Goal: Check status: Check status

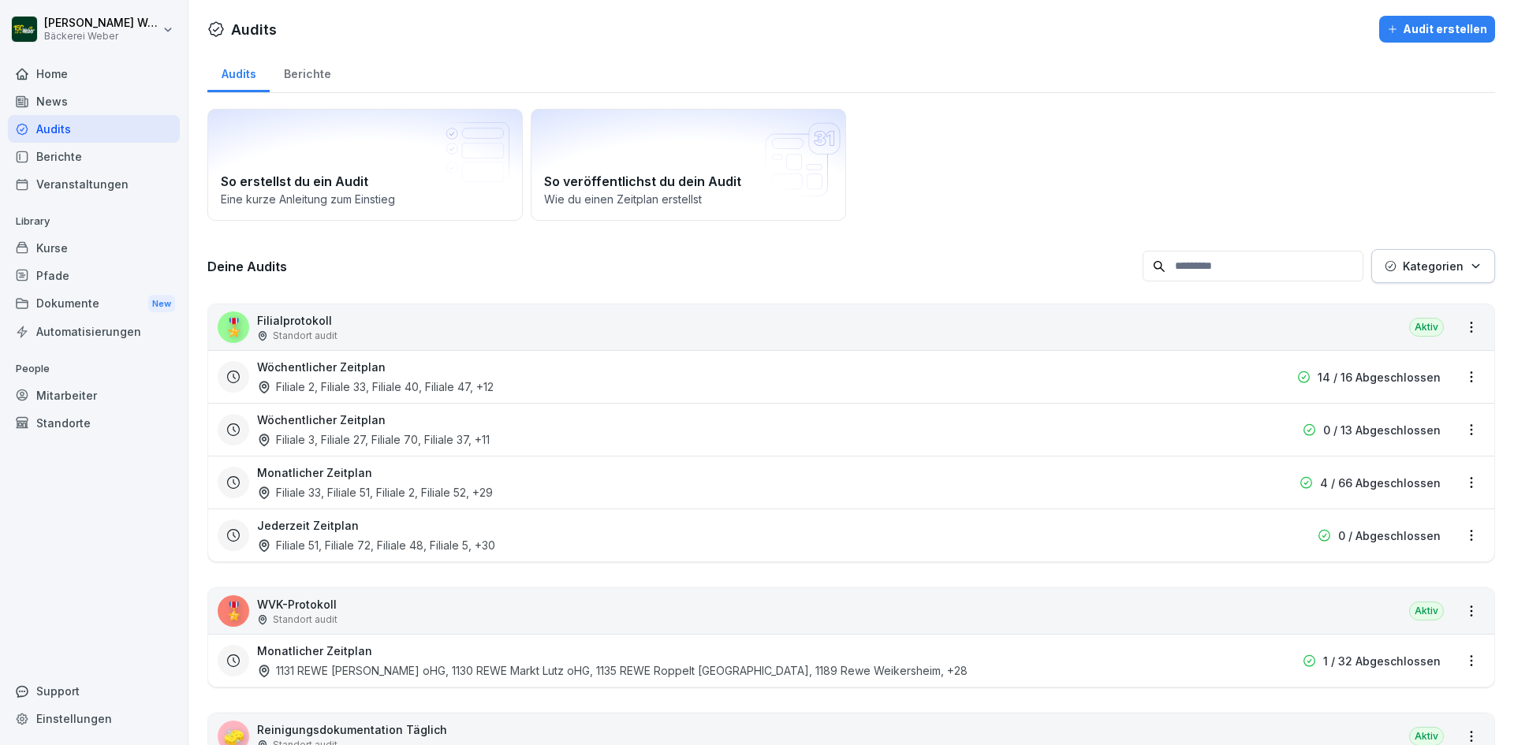
click at [323, 387] on div "Filiale 2, Filiale 33, Filiale 40, Filiale 47 , +12" at bounding box center [375, 387] width 237 height 17
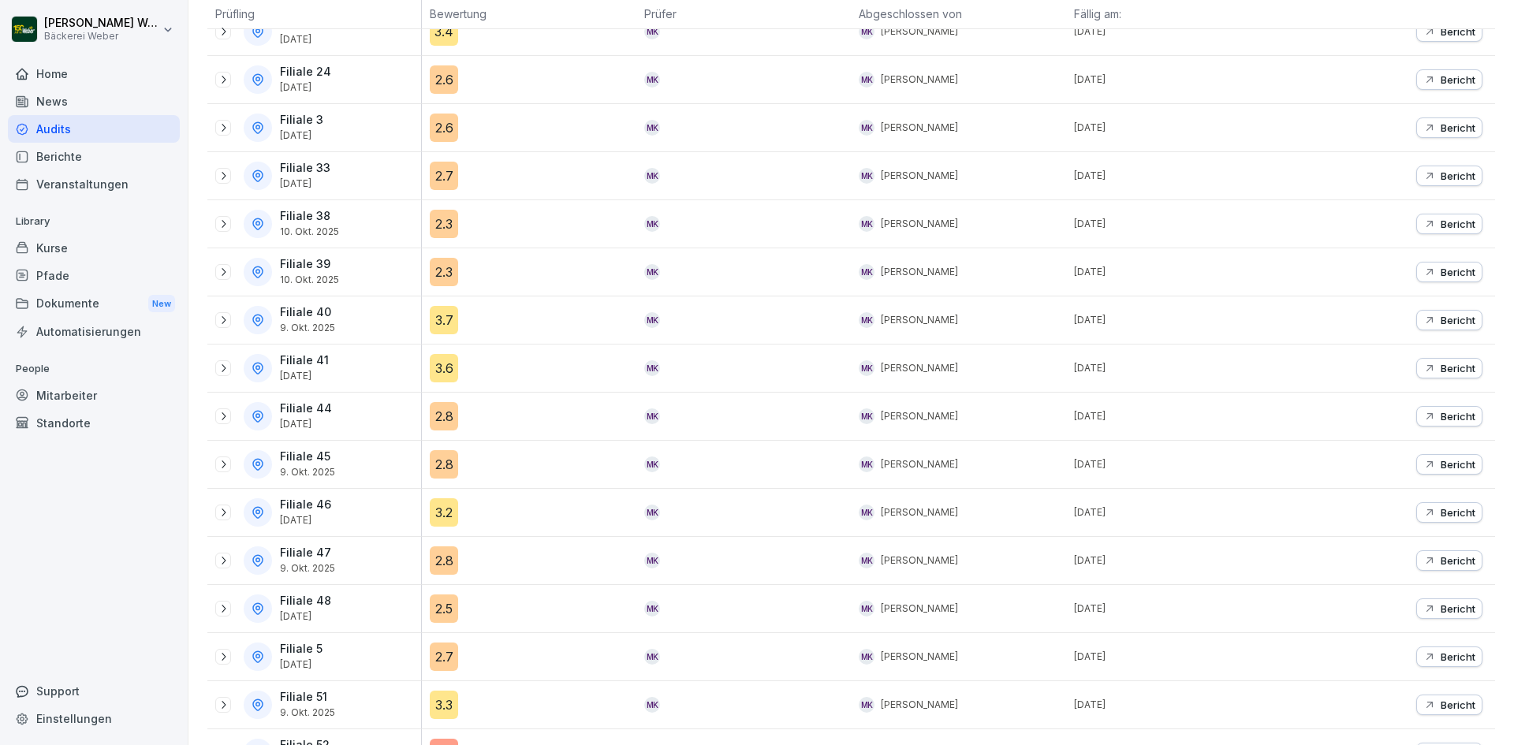
scroll to position [372, 0]
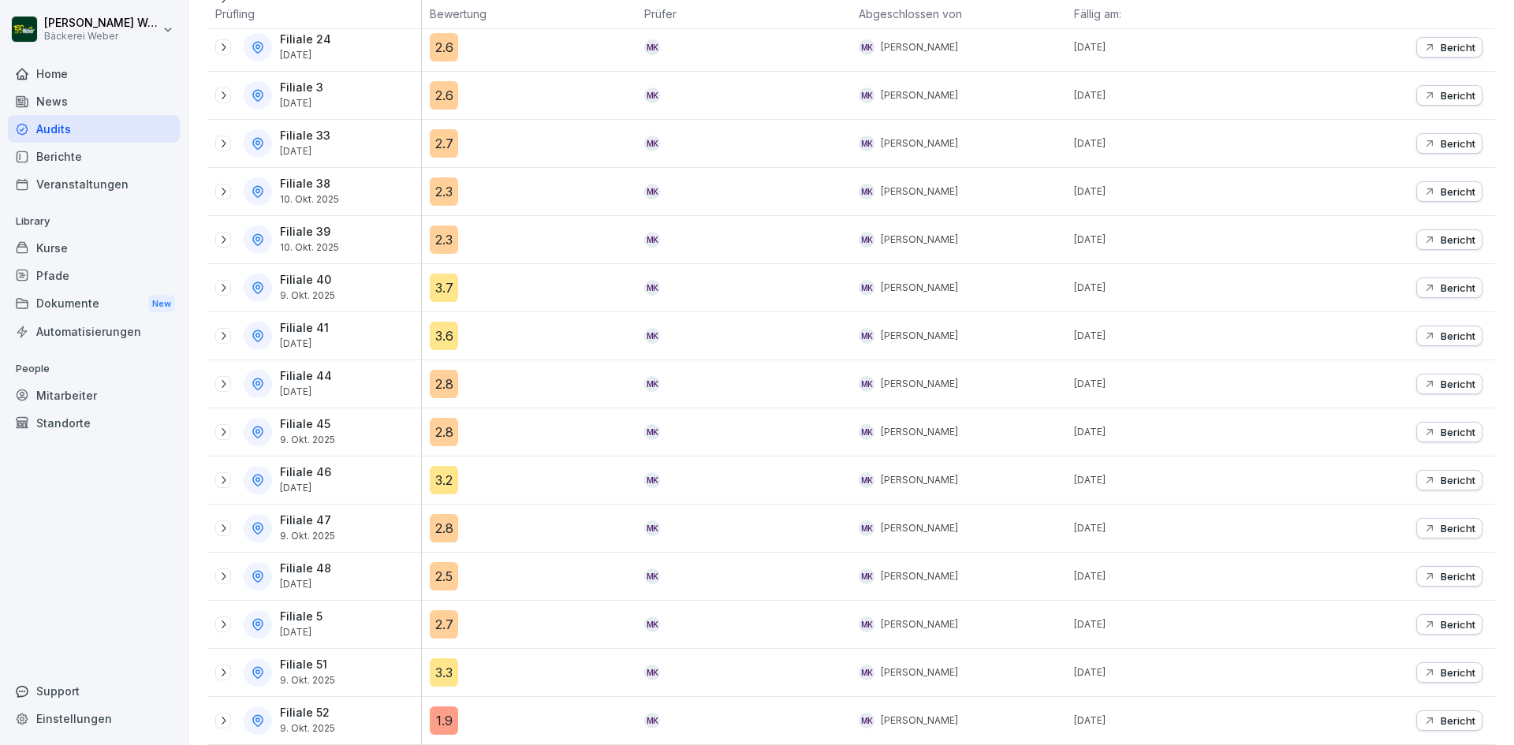
click at [438, 707] on div "1.9" at bounding box center [444, 721] width 28 height 28
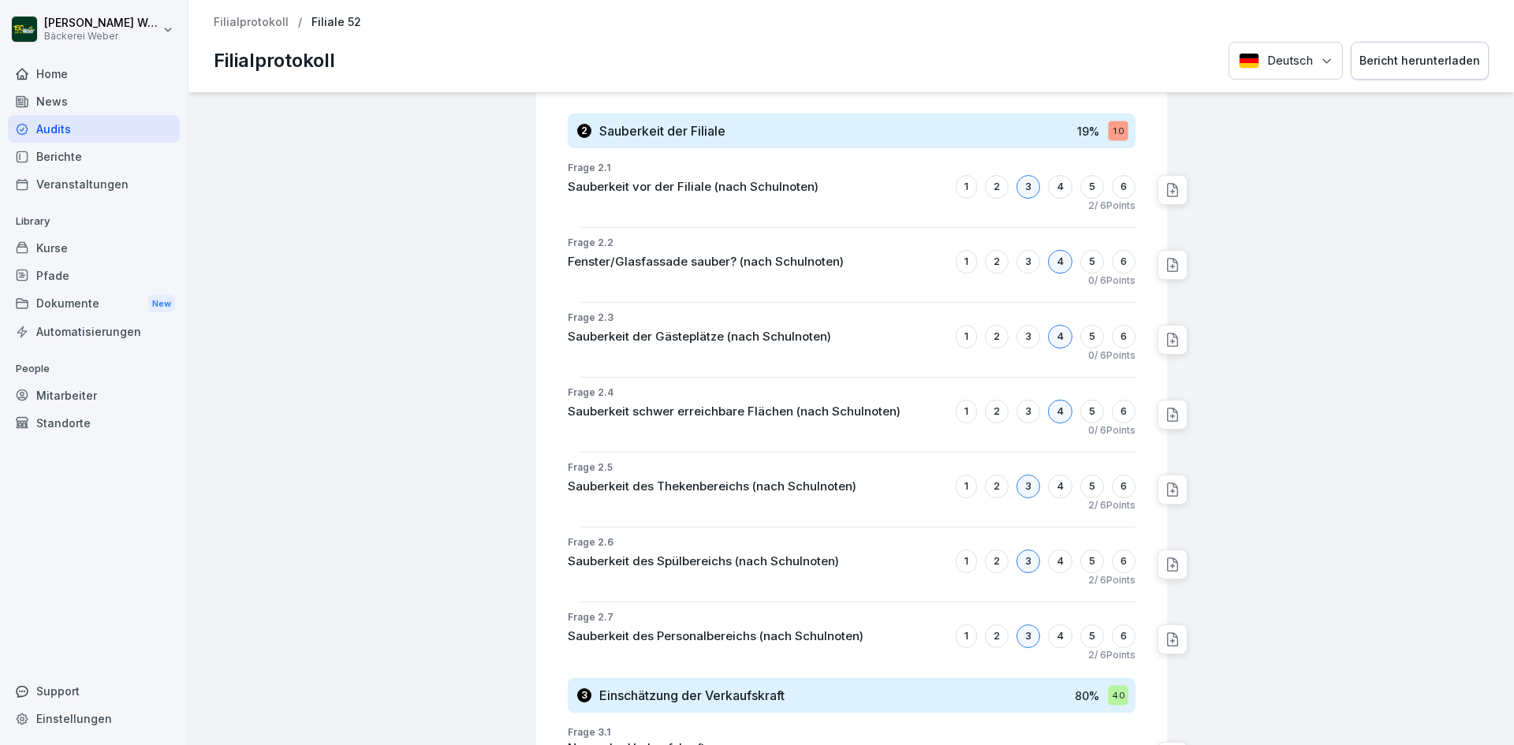
scroll to position [788, 0]
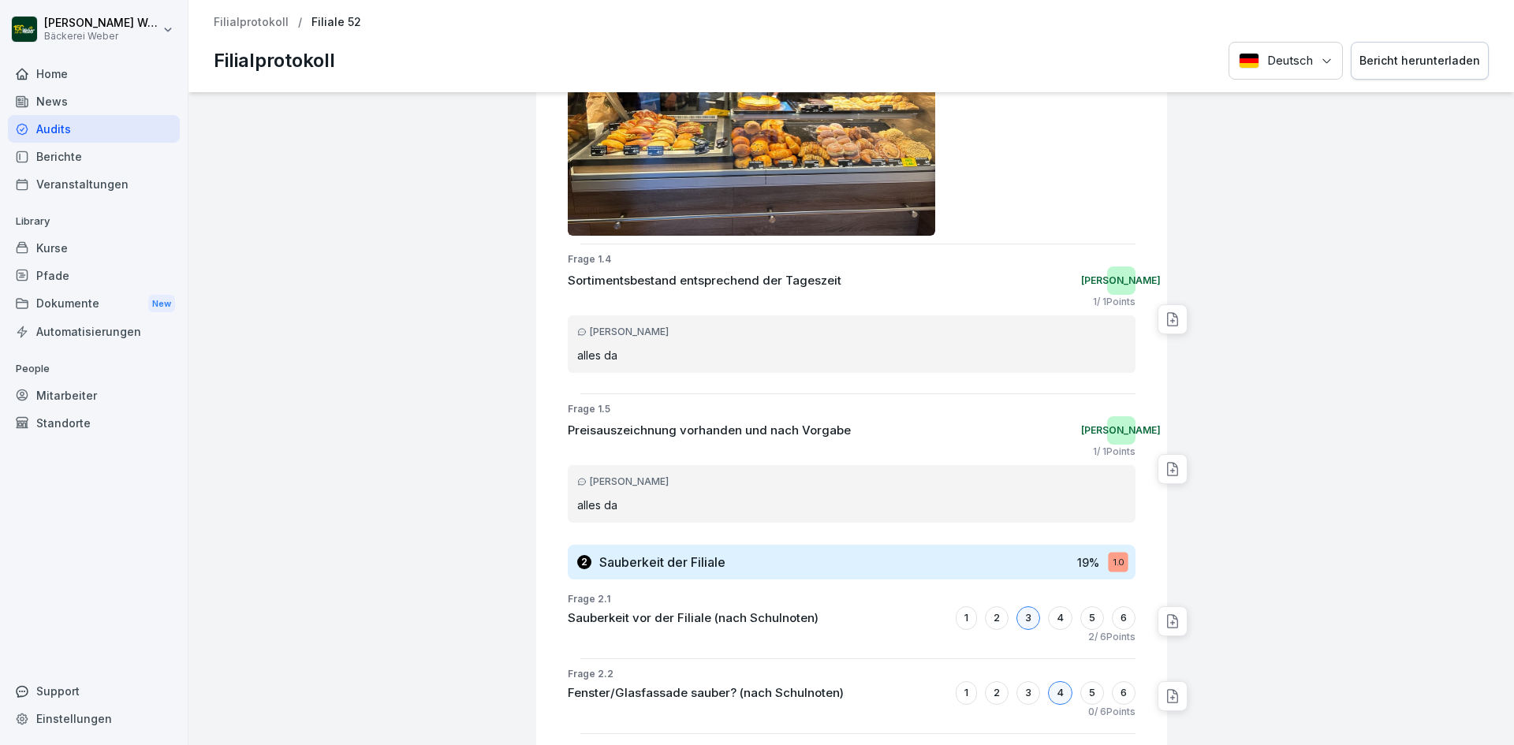
click at [67, 130] on div "Audits" at bounding box center [94, 129] width 172 height 28
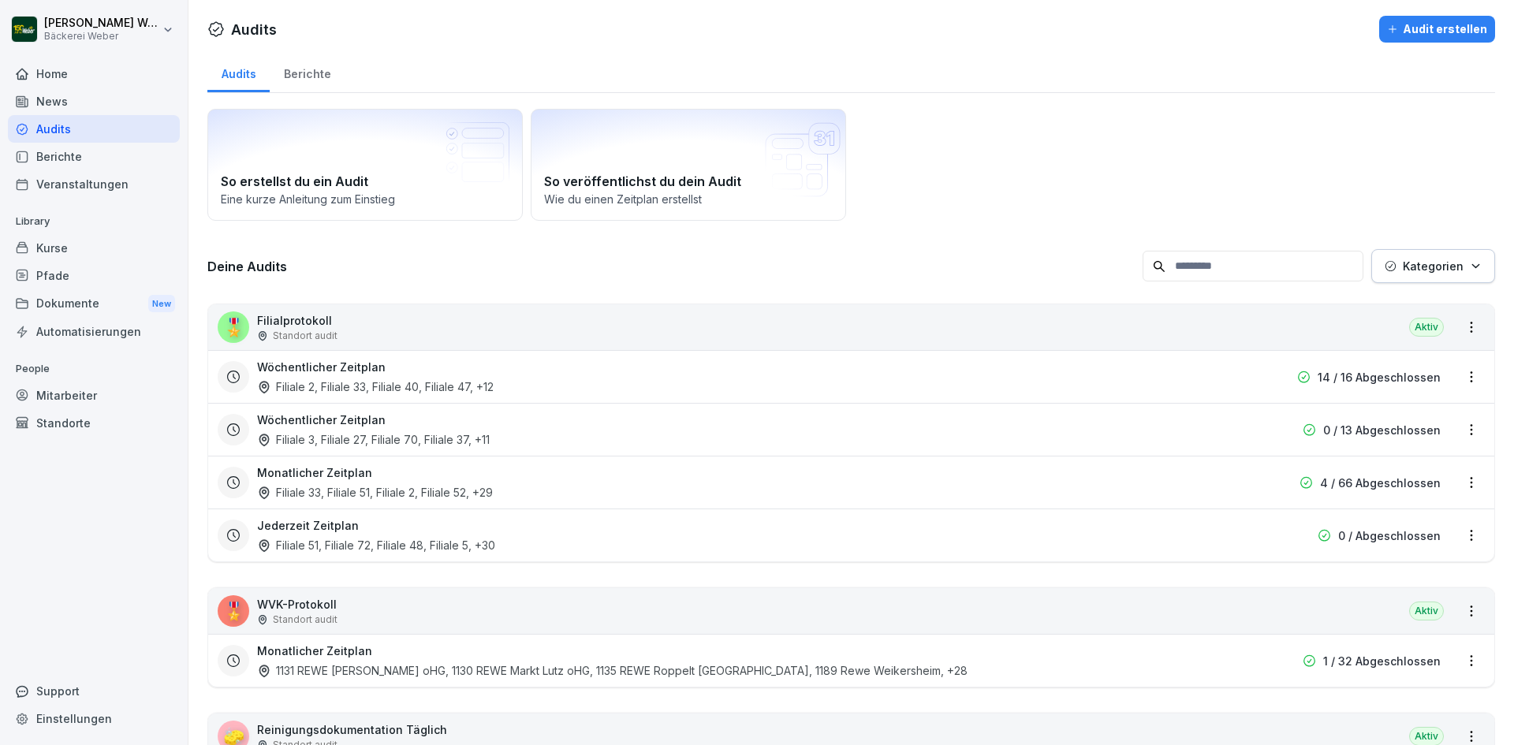
click at [329, 388] on div "Filiale 2, Filiale 33, Filiale 40, Filiale 47 , +12" at bounding box center [375, 387] width 237 height 17
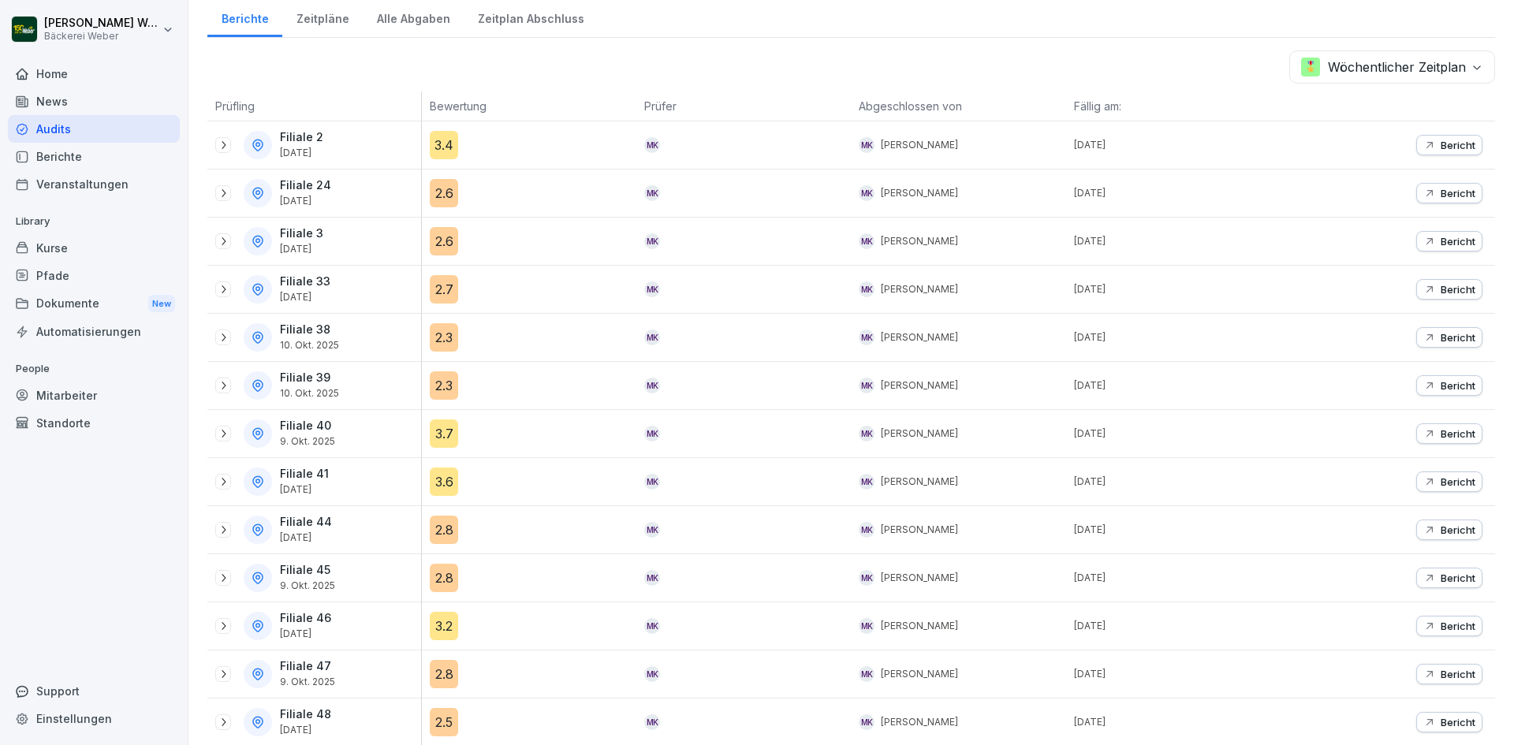
scroll to position [136, 0]
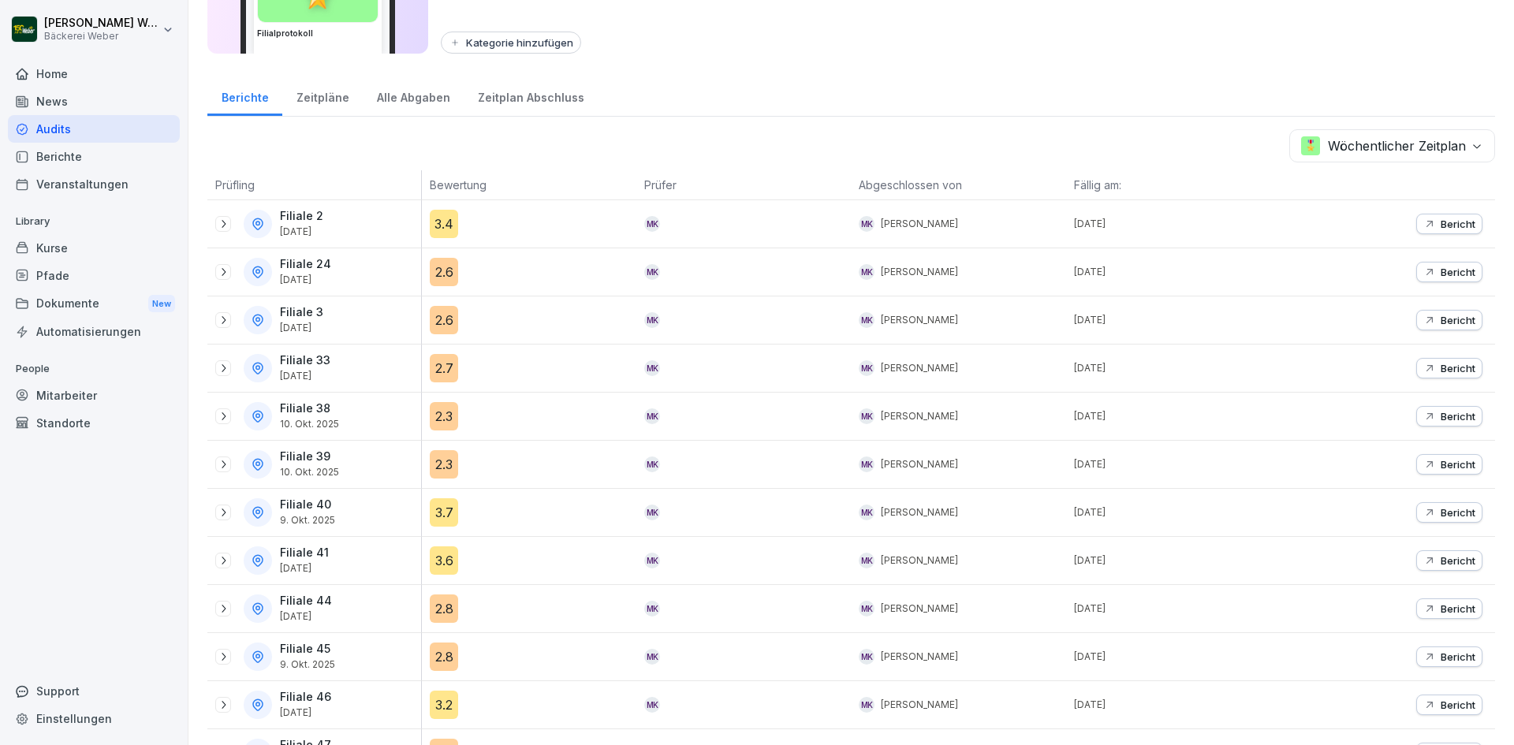
click at [227, 374] on icon at bounding box center [223, 368] width 13 height 13
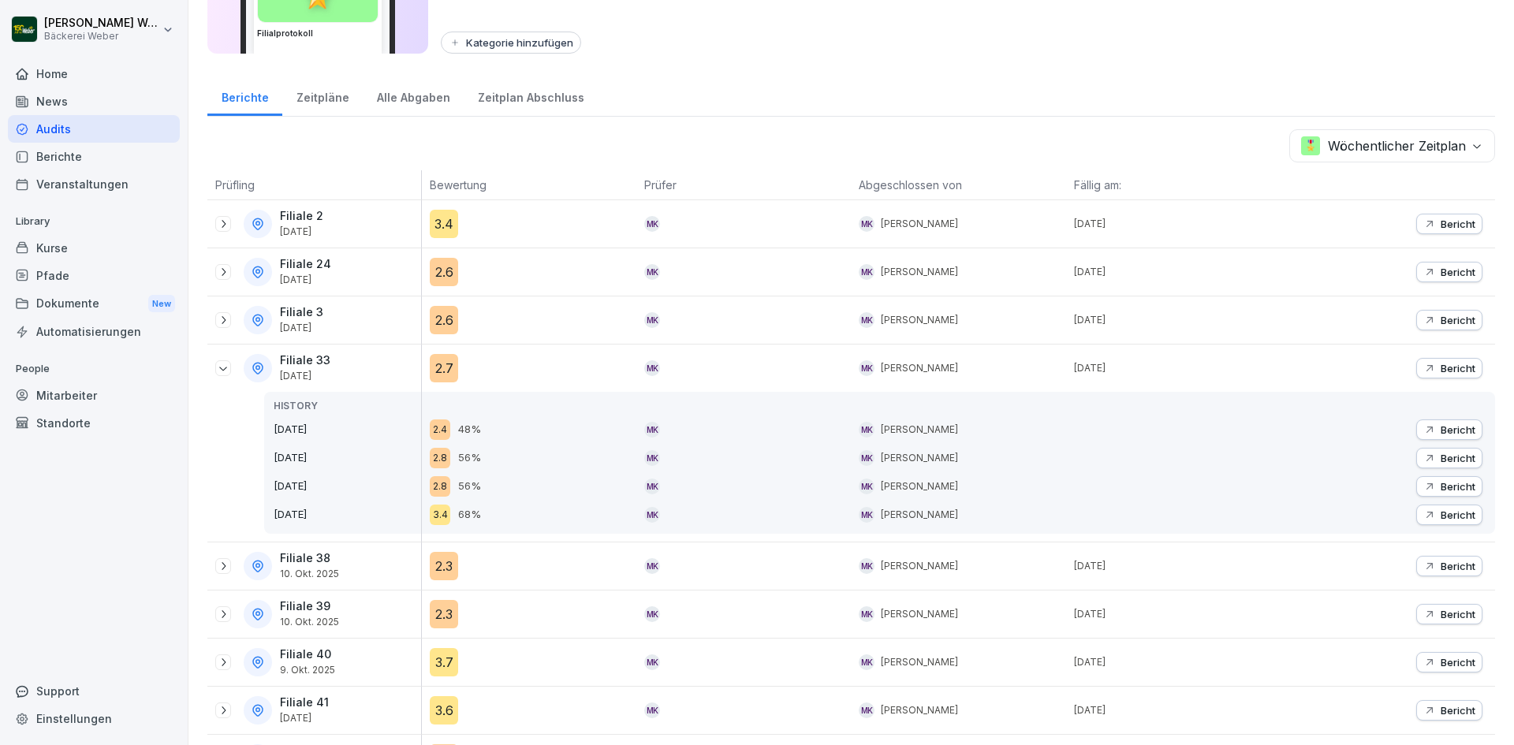
click at [95, 129] on div "Audits" at bounding box center [94, 129] width 172 height 28
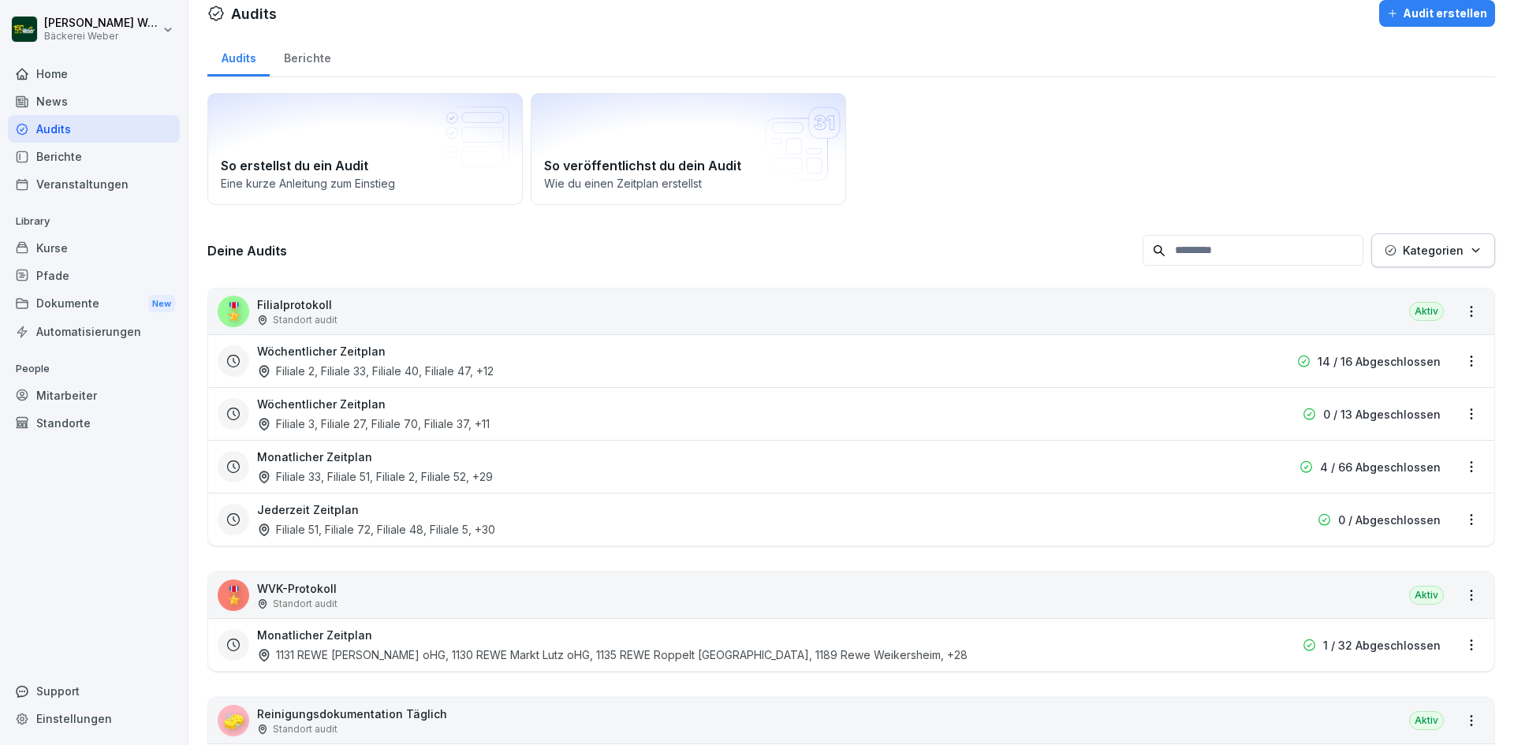
click at [356, 424] on div "Filiale 3, Filiale 27, Filiale 70, Filiale 37 , +11" at bounding box center [373, 424] width 233 height 17
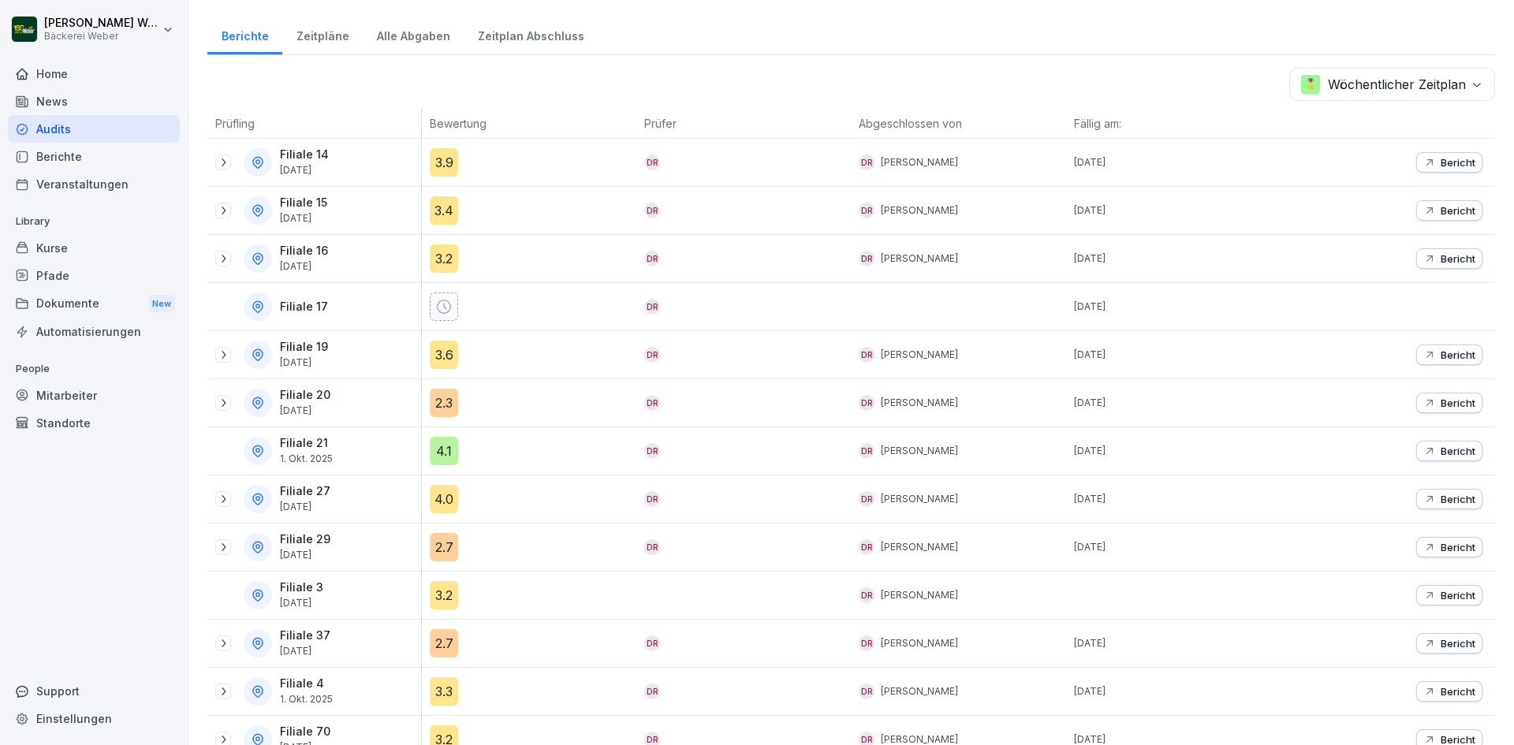
scroll to position [276, 0]
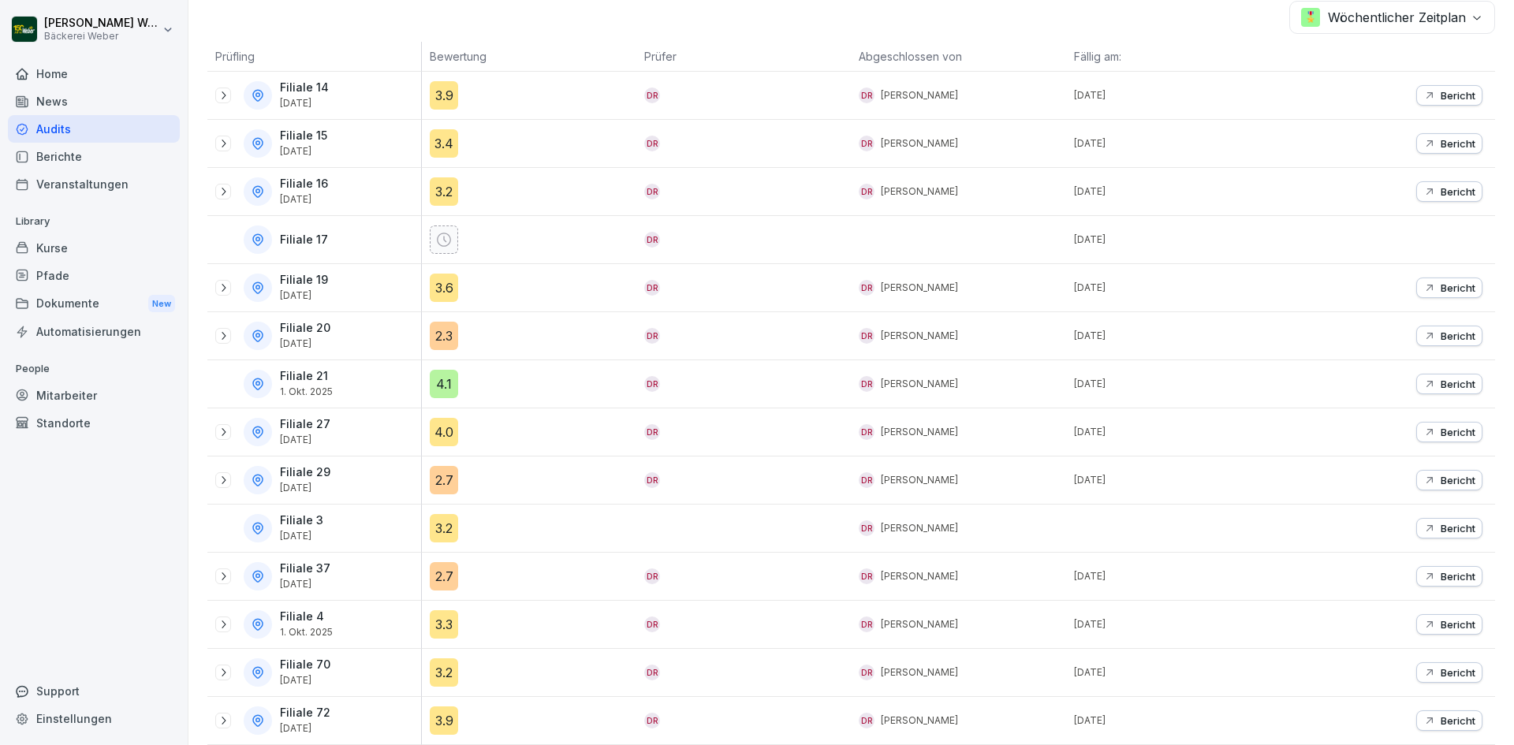
click at [34, 124] on div "Audits" at bounding box center [94, 129] width 172 height 28
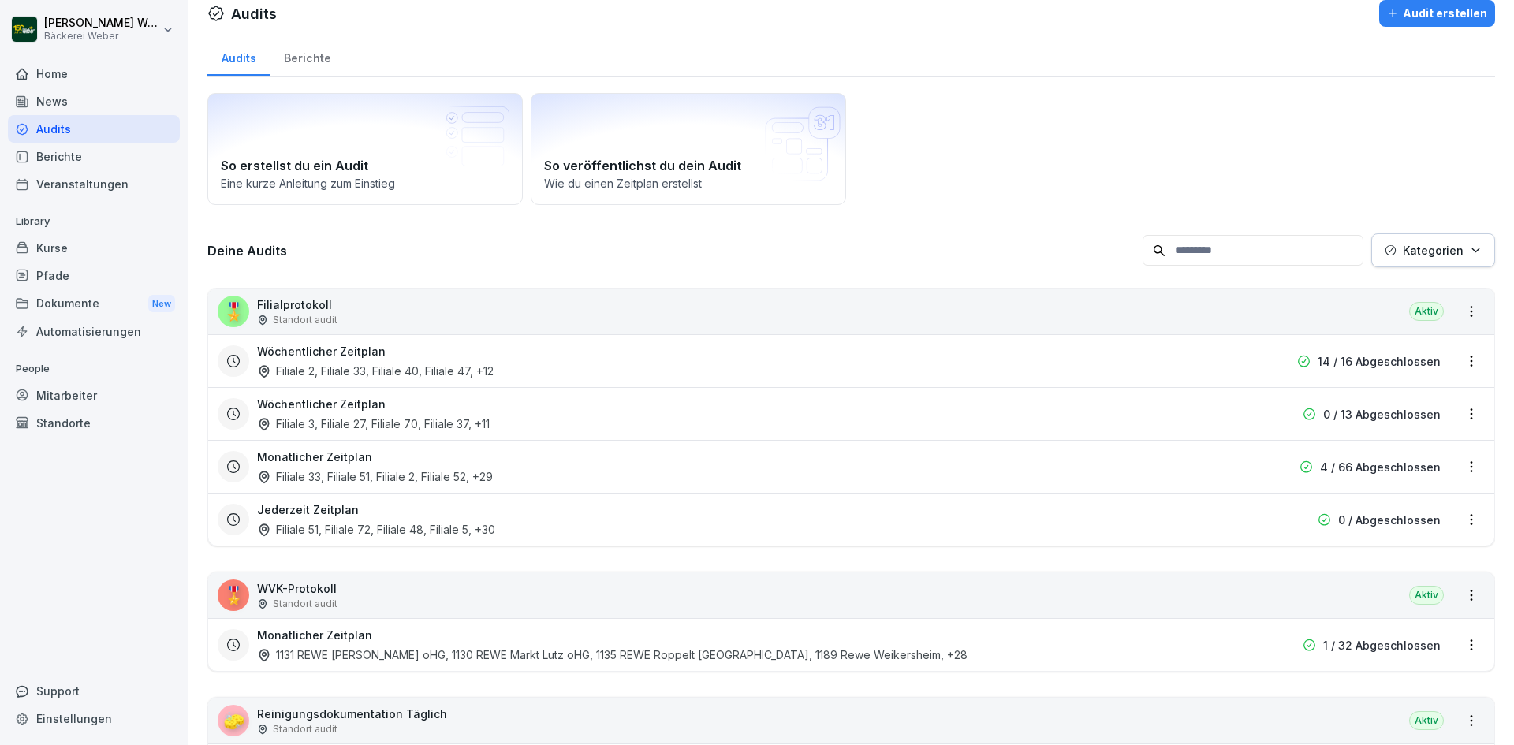
click at [335, 622] on div "Monatlicher Zeitplan 1131 REWE [PERSON_NAME] oHG, 1130 REWE Markt [PERSON_NAME]…" at bounding box center [851, 644] width 1286 height 53
click at [365, 639] on h3 "Monatlicher Zeitplan" at bounding box center [314, 635] width 115 height 17
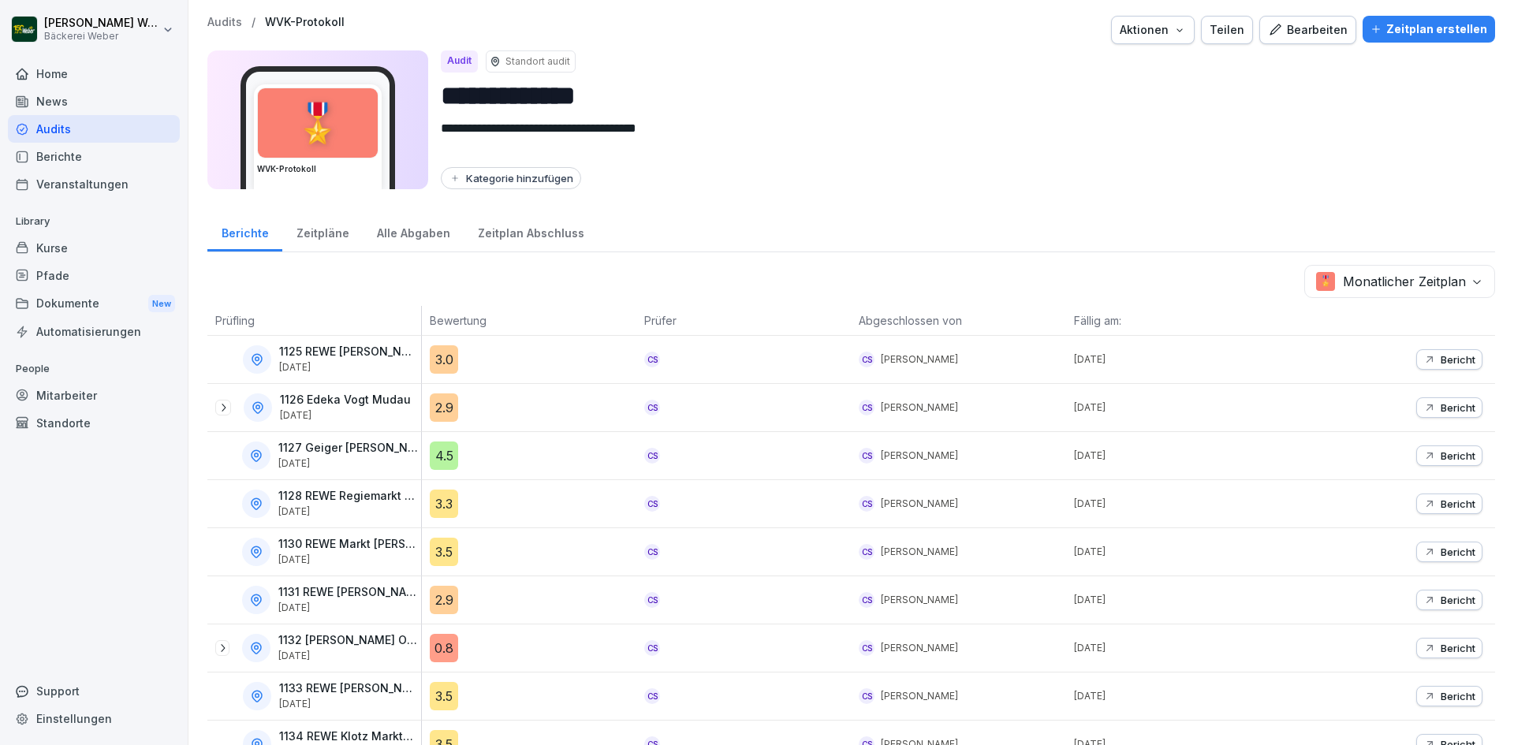
scroll to position [315, 0]
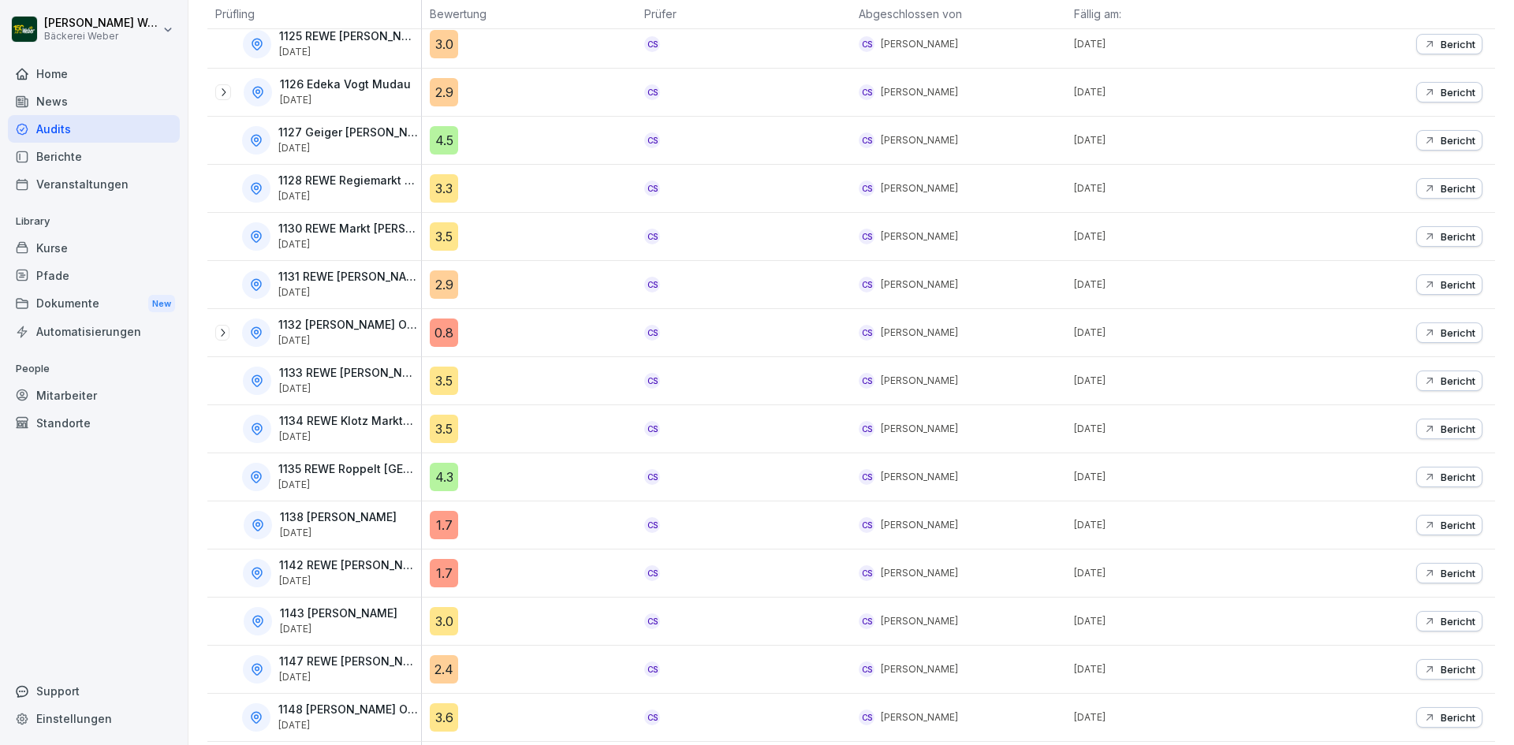
click at [447, 327] on div "0.8" at bounding box center [444, 333] width 28 height 28
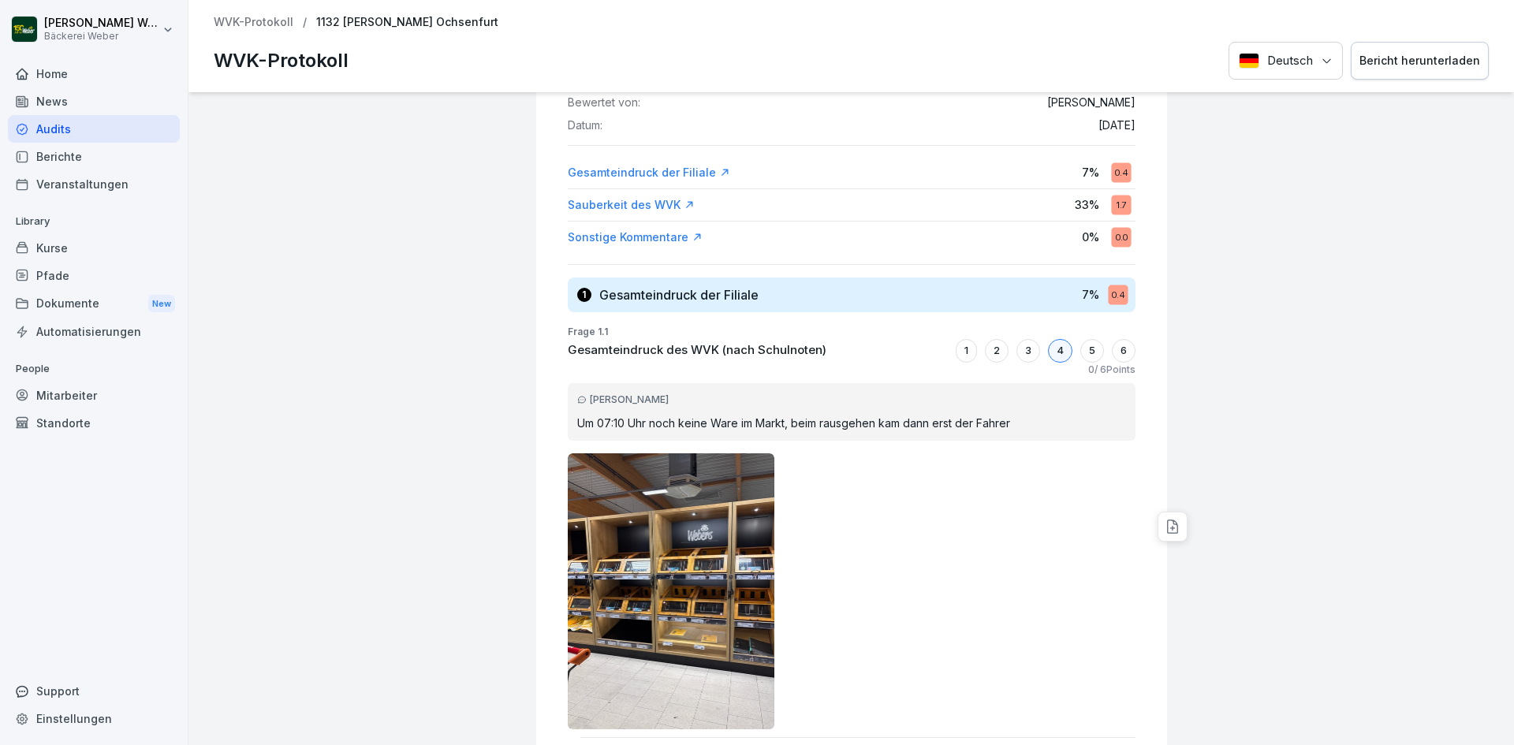
scroll to position [145, 0]
click at [52, 122] on div "Audits" at bounding box center [94, 129] width 172 height 28
